Goal: Information Seeking & Learning: Learn about a topic

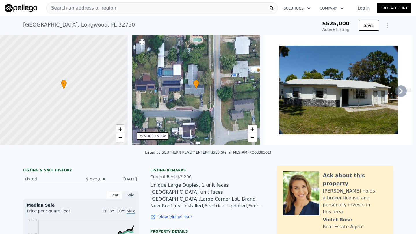
click at [339, 24] on span "$525,000" at bounding box center [335, 23] width 27 height 6
click at [331, 22] on span "$525,000" at bounding box center [335, 23] width 27 height 6
click at [389, 25] on icon "Show Options" at bounding box center [386, 25] width 7 height 7
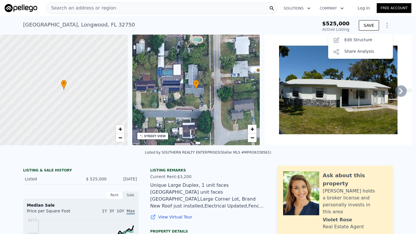
click at [403, 33] on div "[STREET_ADDRESS] Active at $525k $525,000 Active Listing SAVE Save Edit Structu…" at bounding box center [208, 25] width 416 height 18
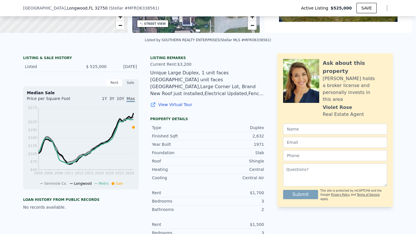
scroll to position [106, 0]
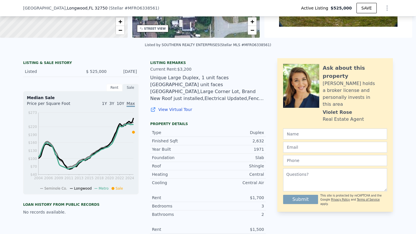
click at [236, 95] on div "Unique Large Duplex, 1 unit faces [GEOGRAPHIC_DATA] unit faces [GEOGRAPHIC_DATA…" at bounding box center [207, 88] width 115 height 28
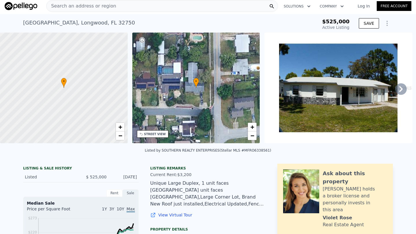
scroll to position [0, 0]
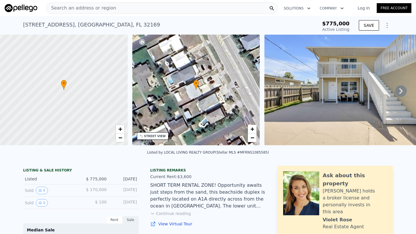
scroll to position [23, 0]
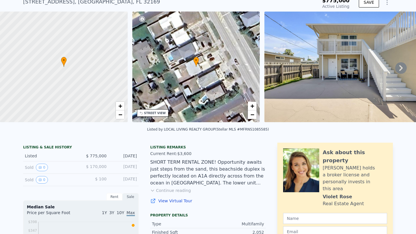
click at [181, 190] on button "Continue reading" at bounding box center [170, 191] width 41 height 6
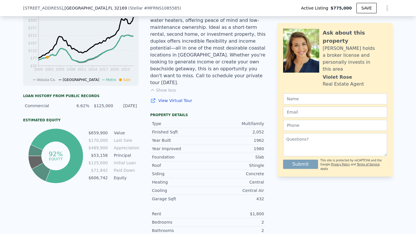
scroll to position [0, 0]
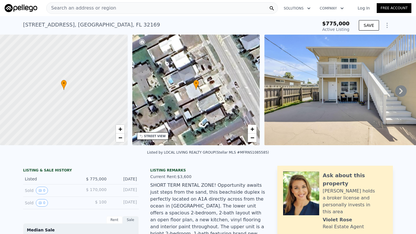
click at [113, 192] on div "Jul 14, 2002" at bounding box center [124, 191] width 26 height 8
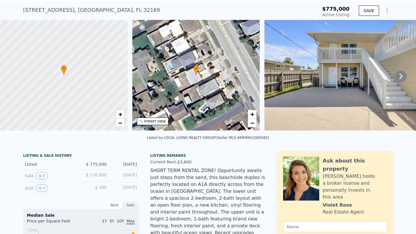
scroll to position [17, 0]
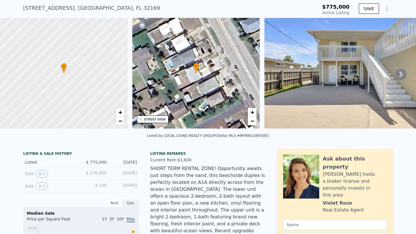
click at [101, 189] on div "$ 100" at bounding box center [94, 187] width 26 height 8
click at [102, 183] on span "$ 100" at bounding box center [101, 185] width 12 height 5
click at [104, 172] on span "$ 170,000" at bounding box center [96, 173] width 20 height 5
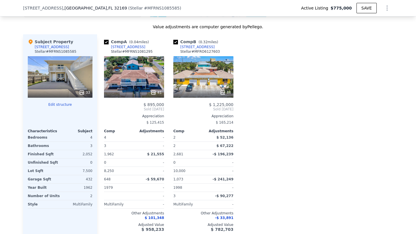
scroll to position [757, 0]
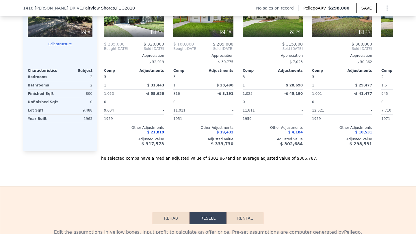
scroll to position [488, 0]
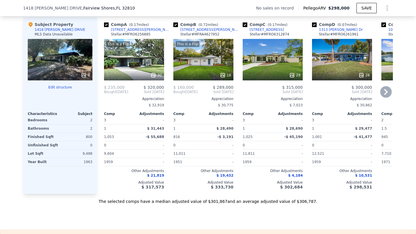
click at [388, 93] on icon at bounding box center [386, 92] width 12 height 12
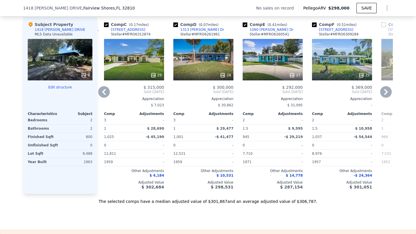
click at [388, 93] on icon at bounding box center [386, 92] width 12 height 12
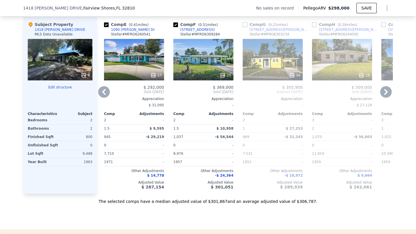
scroll to position [480, 0]
